Goal: Find specific page/section: Find specific page/section

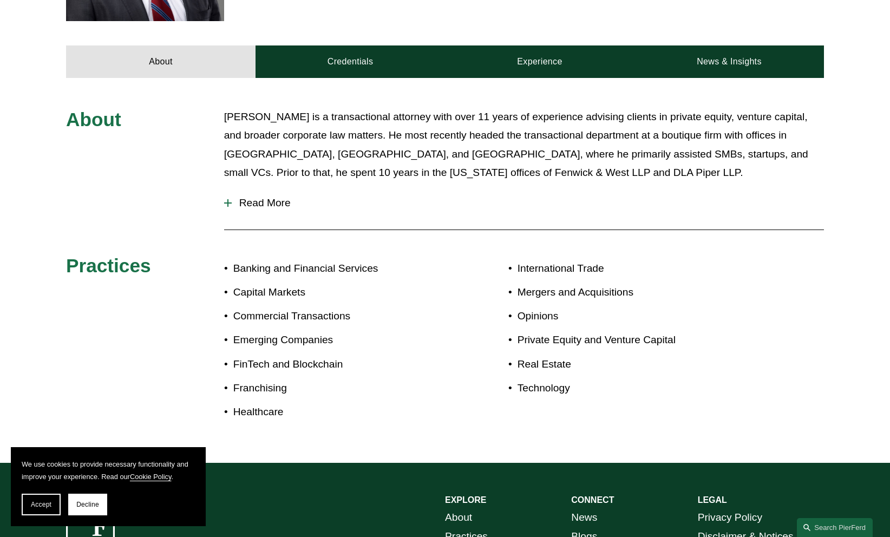
scroll to position [487, 0]
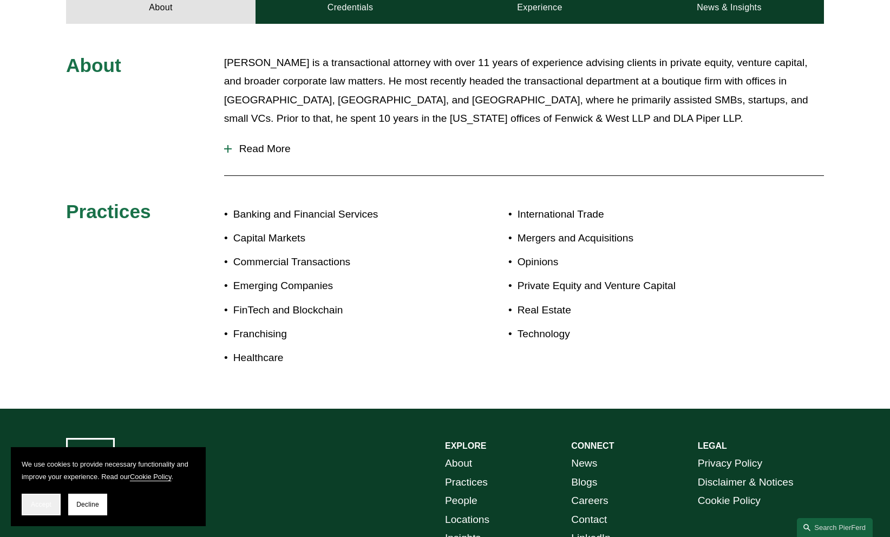
click at [47, 507] on span "Accept" at bounding box center [41, 505] width 21 height 8
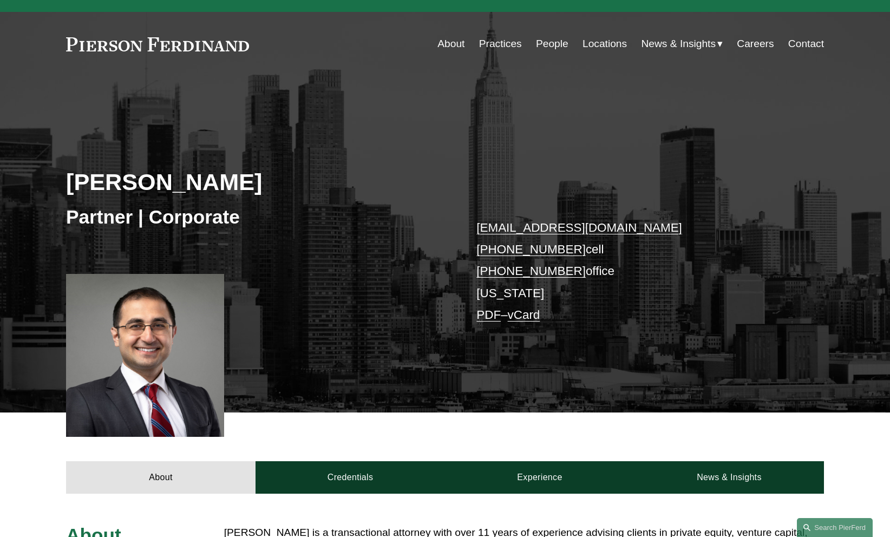
scroll to position [0, 0]
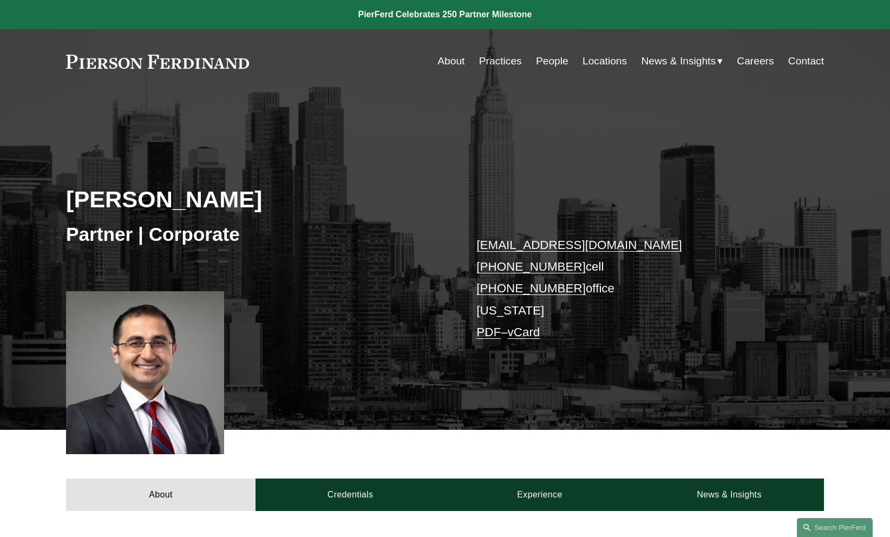
click at [498, 55] on link "Practices" at bounding box center [500, 61] width 43 height 21
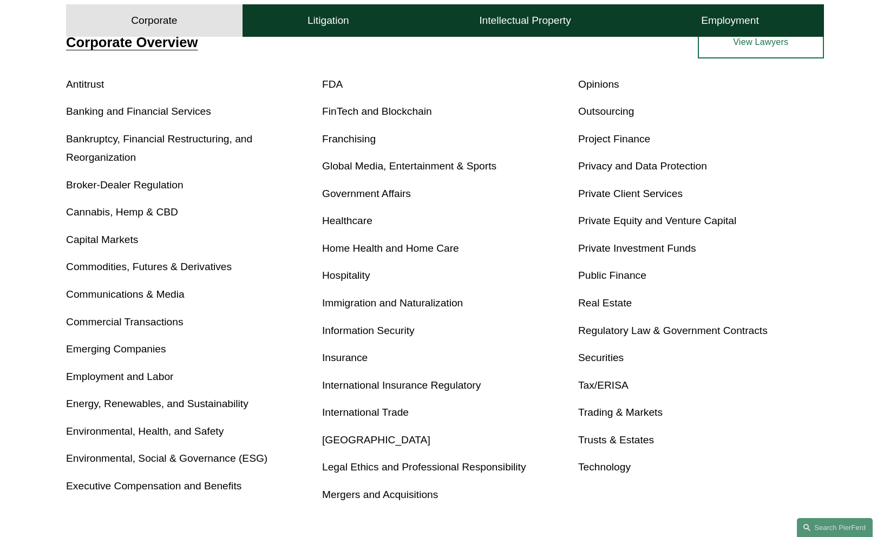
scroll to position [433, 0]
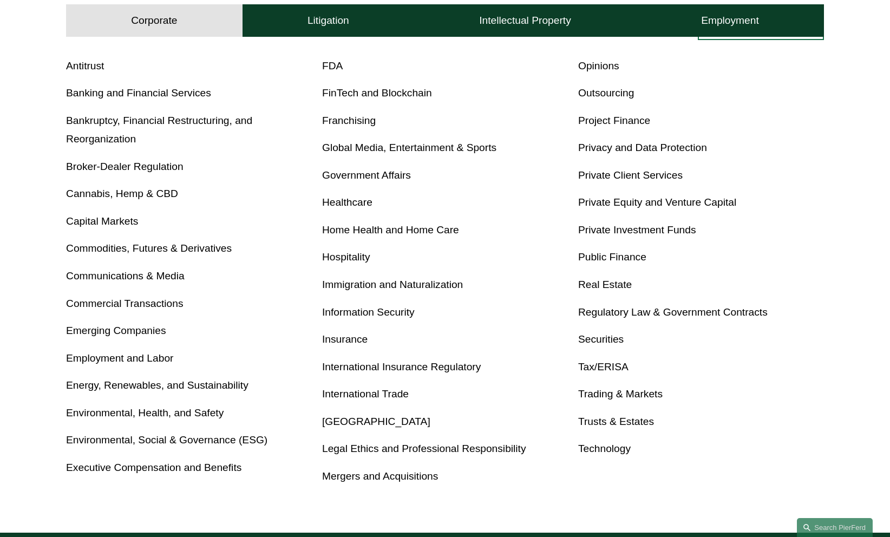
click at [596, 369] on link "Tax/ERISA" at bounding box center [603, 366] width 50 height 11
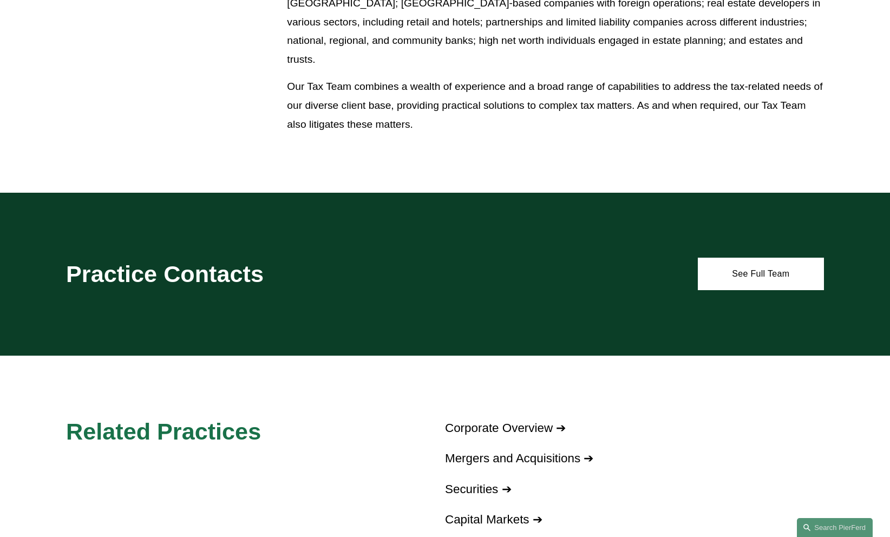
scroll to position [758, 0]
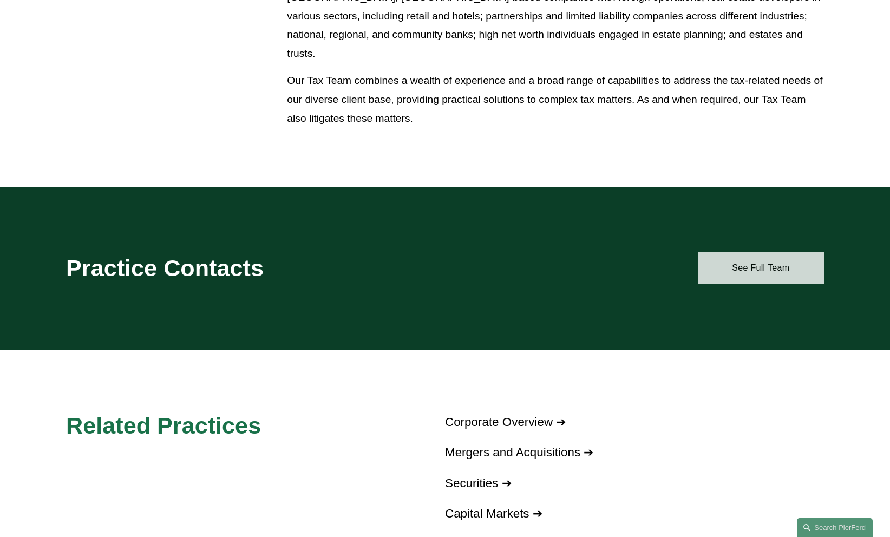
click at [732, 265] on link "See Full Team" at bounding box center [761, 268] width 126 height 32
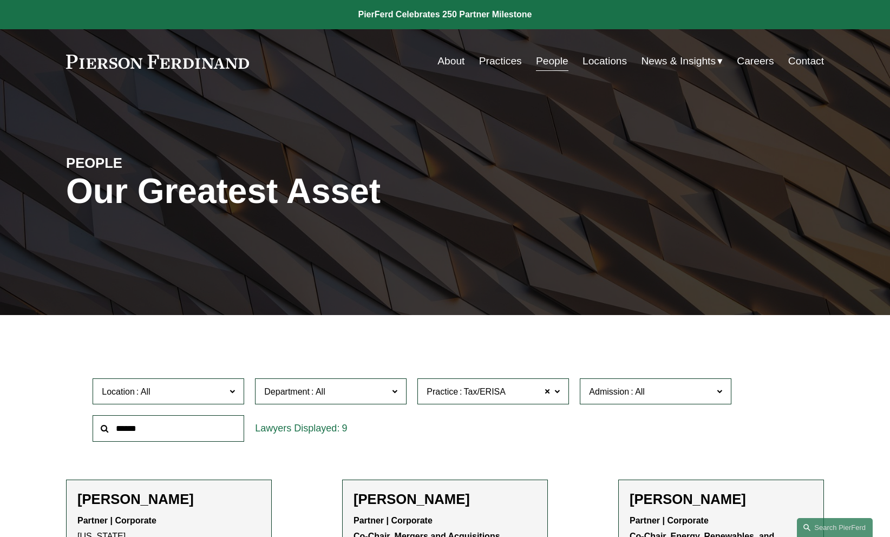
click at [589, 63] on link "Locations" at bounding box center [605, 61] width 44 height 21
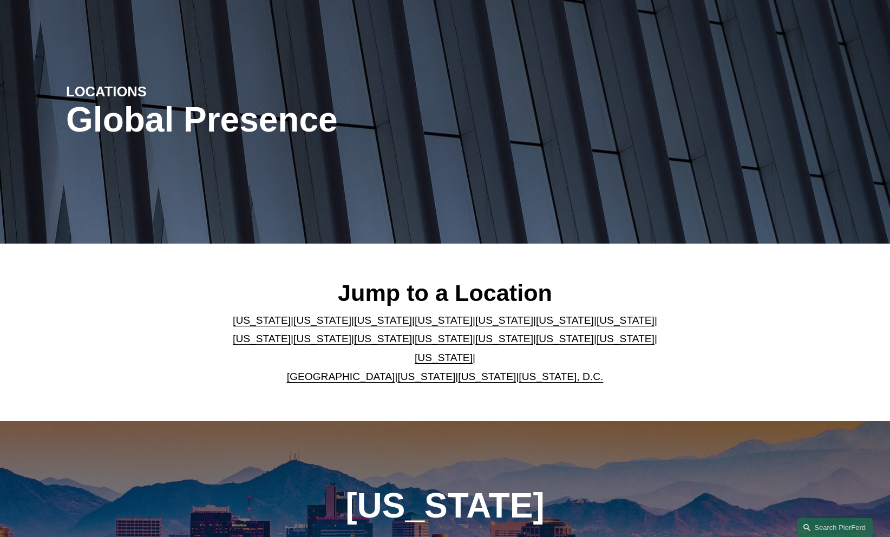
scroll to position [108, 0]
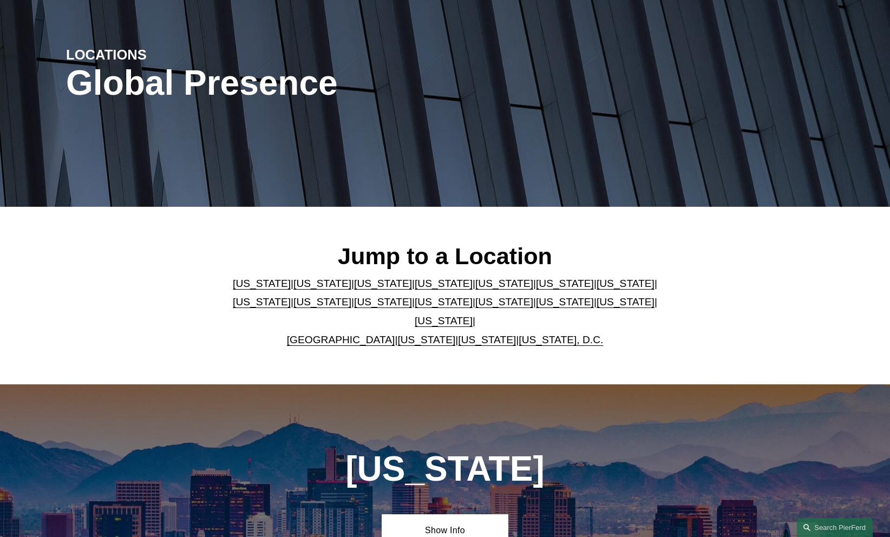
click at [345, 334] on link "United Kingdom" at bounding box center [341, 339] width 108 height 11
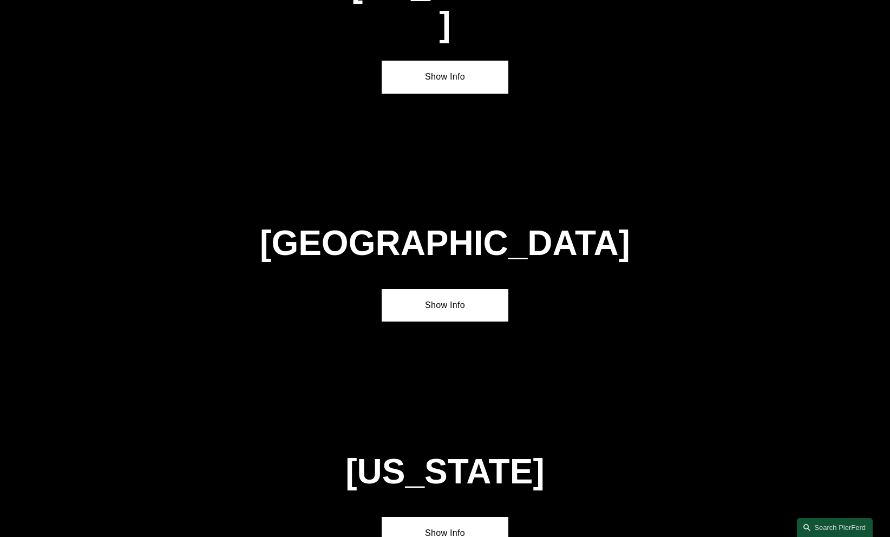
scroll to position [3914, 0]
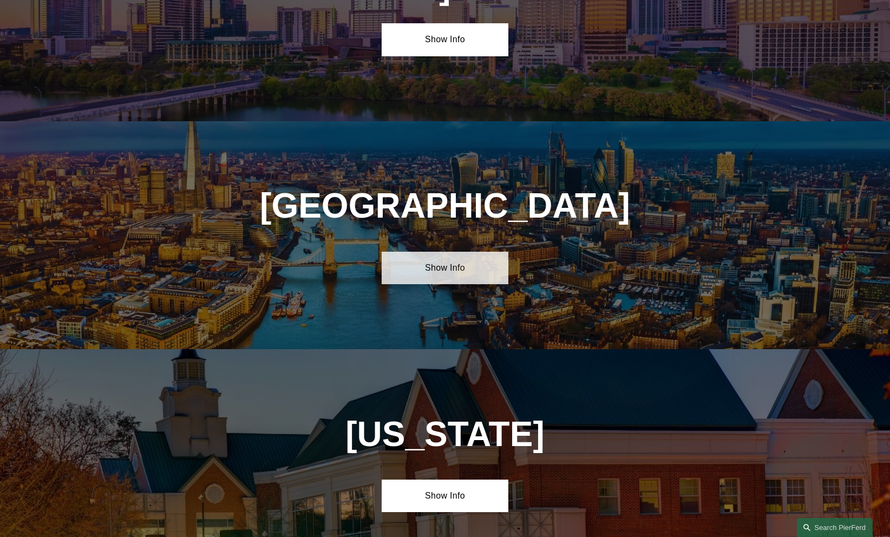
click at [433, 252] on link "Show Info" at bounding box center [445, 268] width 126 height 32
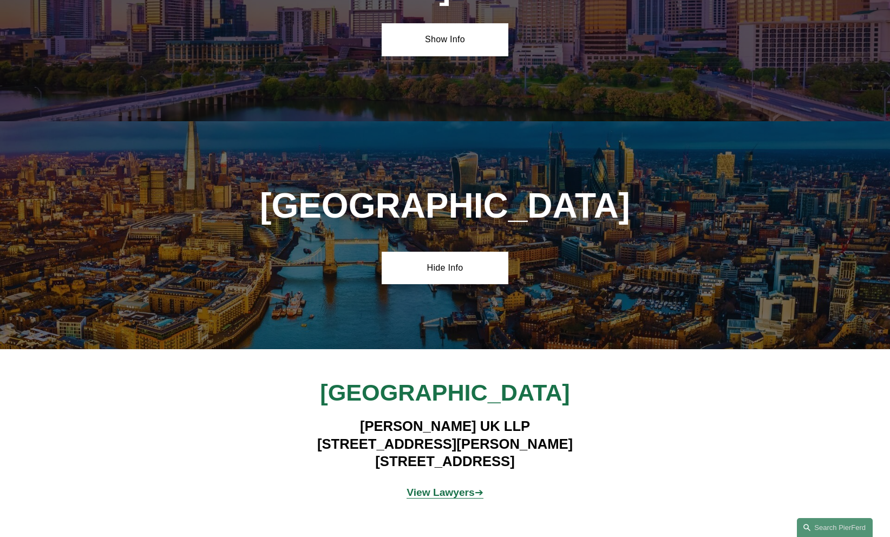
click at [429, 487] on strong "View Lawyers" at bounding box center [441, 492] width 68 height 11
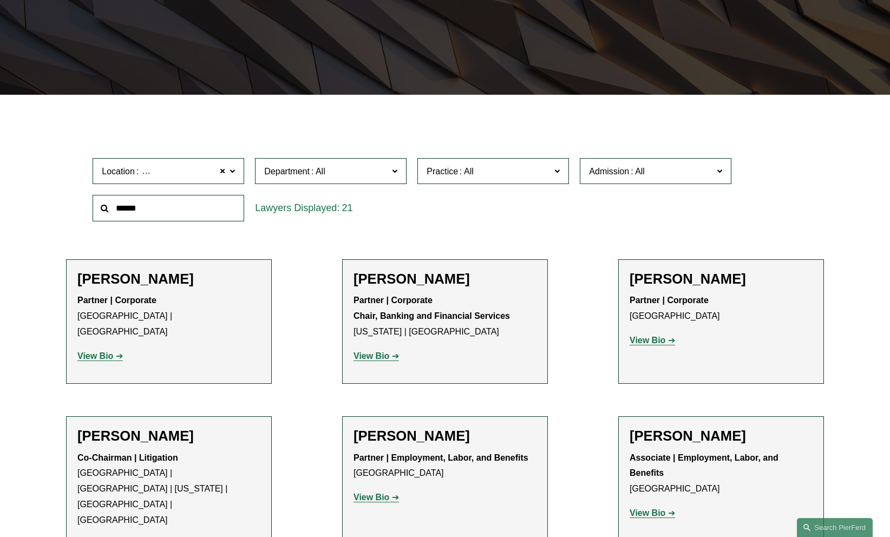
scroll to position [325, 0]
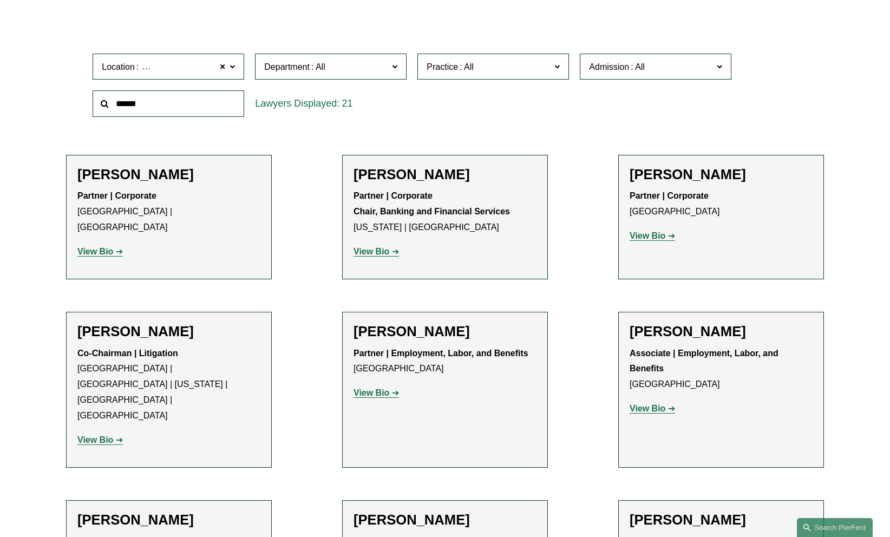
click at [676, 55] on label "Admission" at bounding box center [656, 67] width 152 height 27
click at [0, 0] on link "[GEOGRAPHIC_DATA] and [GEOGRAPHIC_DATA]" at bounding box center [0, 0] width 0 height 0
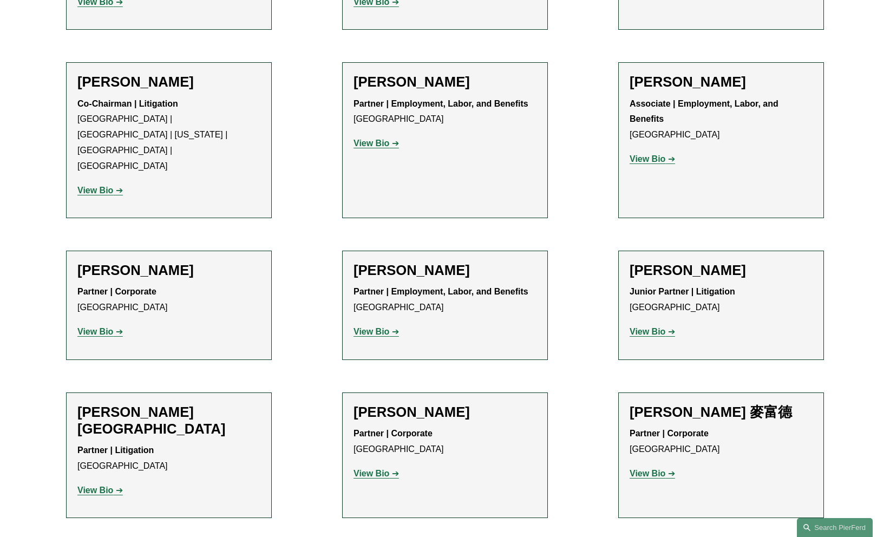
scroll to position [639, 0]
